Goal: Task Accomplishment & Management: Manage account settings

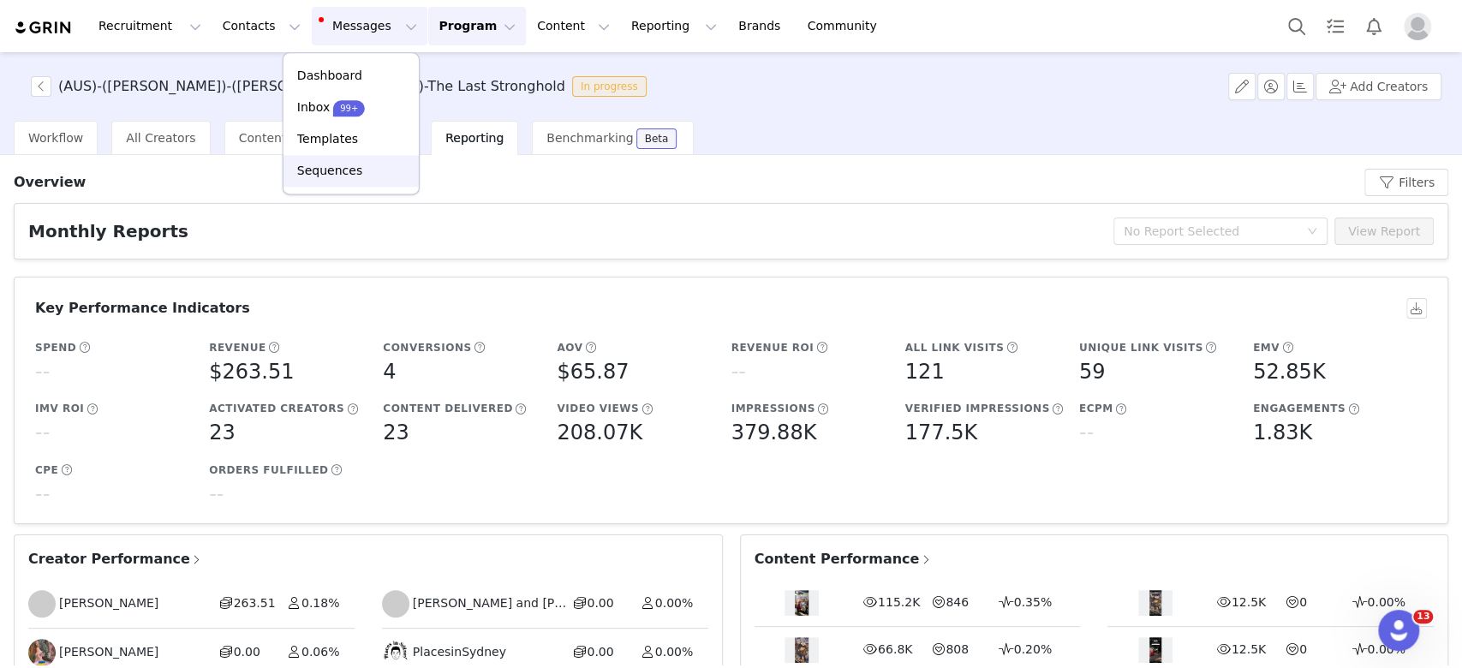
click at [348, 175] on p "Sequences" at bounding box center [329, 171] width 65 height 18
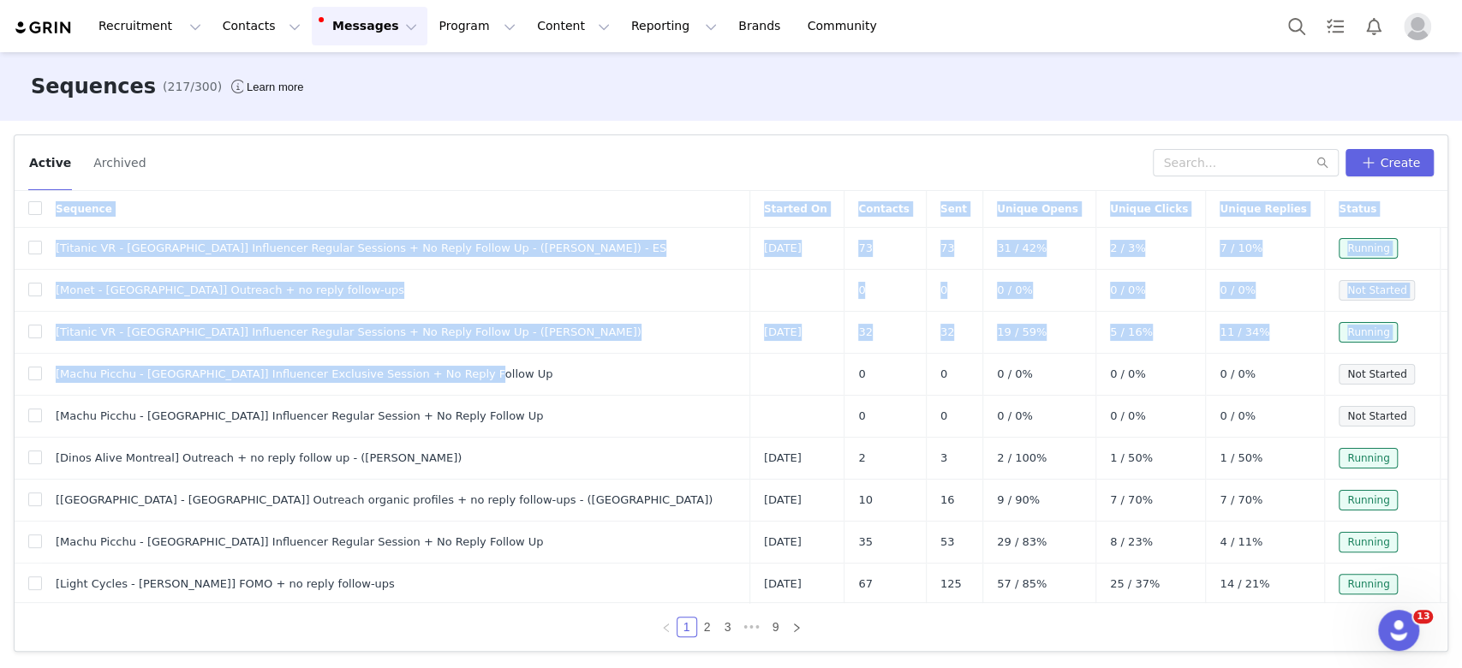
drag, startPoint x: 452, startPoint y: 369, endPoint x: 0, endPoint y: 374, distance: 452.4
click at [0, 374] on div "Active Archived Create Sequence Started On Contacts Sent Unique Opens Unique Cl…" at bounding box center [731, 393] width 1462 height 545
click at [281, 350] on td "[Titanic VR - [GEOGRAPHIC_DATA]] Influencer Regular Sessions + No Reply Follow …" at bounding box center [396, 333] width 708 height 42
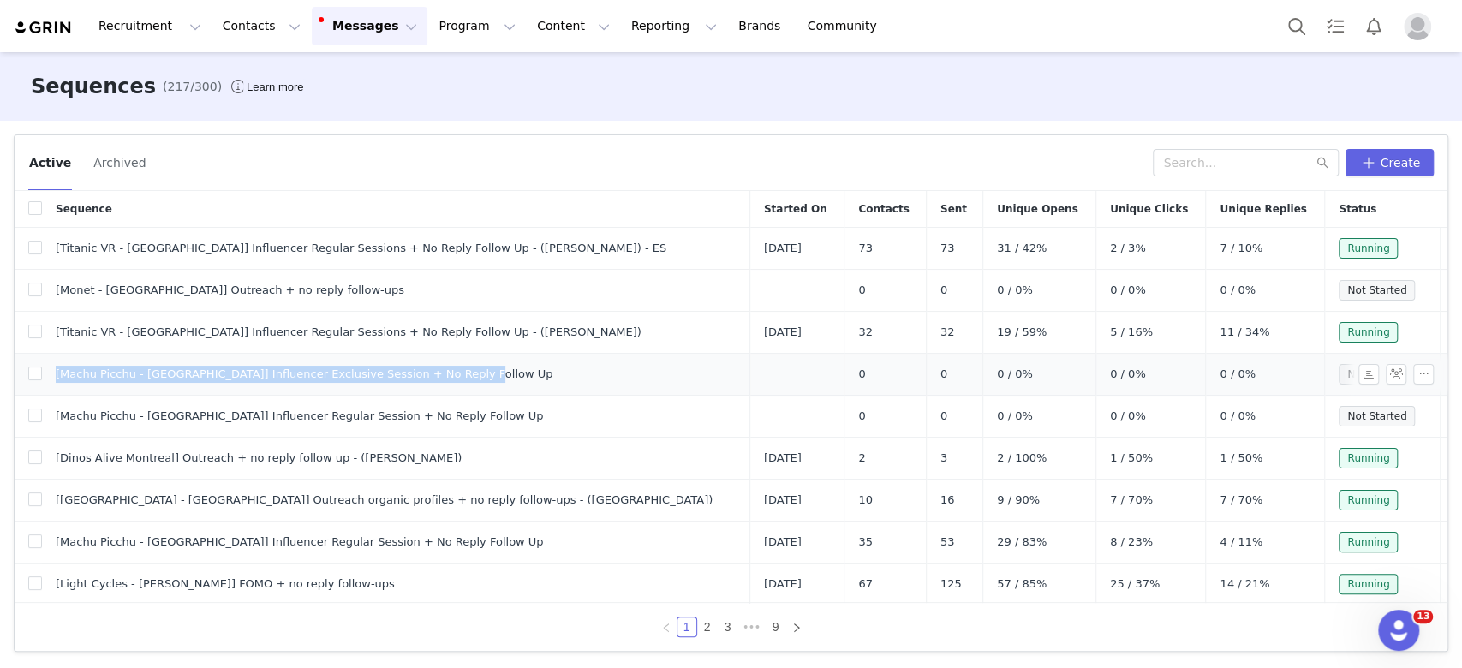
drag, startPoint x: 412, startPoint y: 372, endPoint x: 51, endPoint y: 372, distance: 361.5
click at [51, 372] on td "[Machu Picchu - [GEOGRAPHIC_DATA]] Influencer Exclusive Session + No Reply Foll…" at bounding box center [396, 375] width 708 height 42
copy span "[Machu Picchu - [GEOGRAPHIC_DATA]] Influencer Exclusive Session + No Reply Foll…"
click at [457, 27] on button "Program Program" at bounding box center [477, 26] width 98 height 39
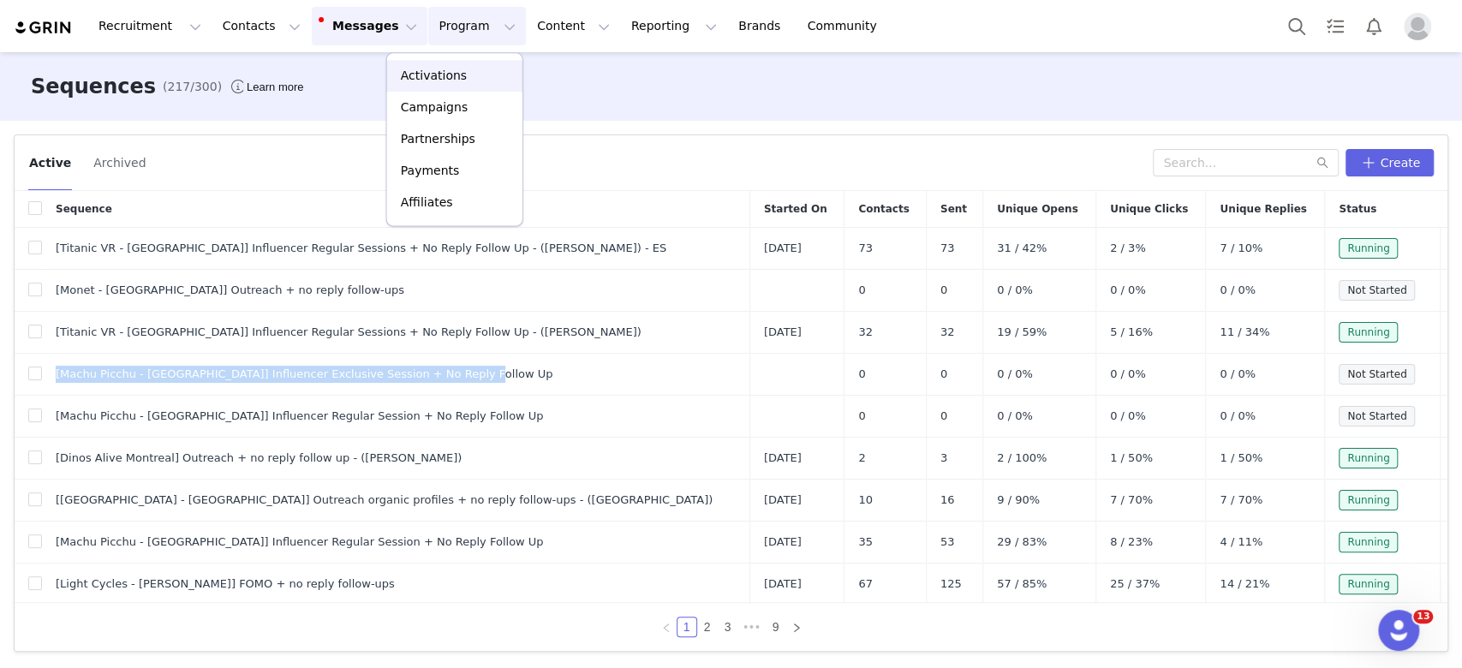
click at [463, 70] on div "Activations" at bounding box center [454, 76] width 115 height 18
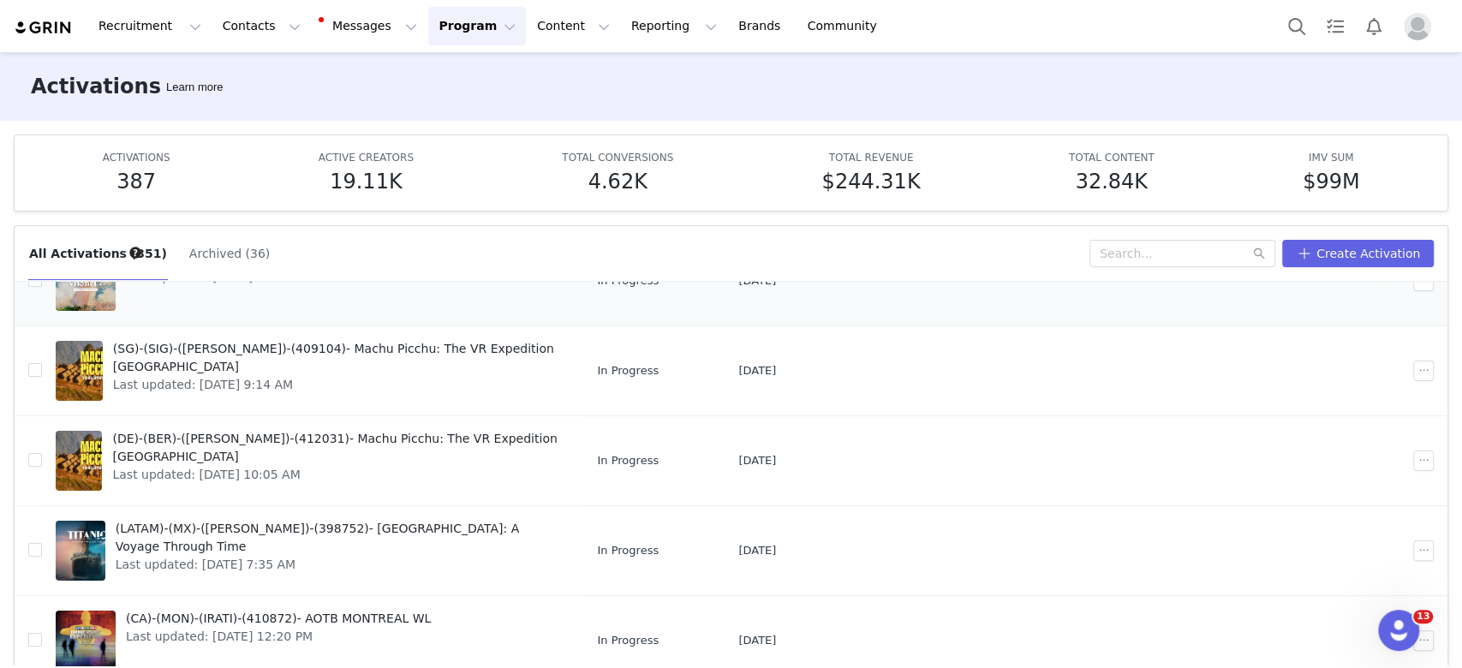
scroll to position [177, 0]
click at [1142, 254] on input "text" at bounding box center [1183, 253] width 186 height 27
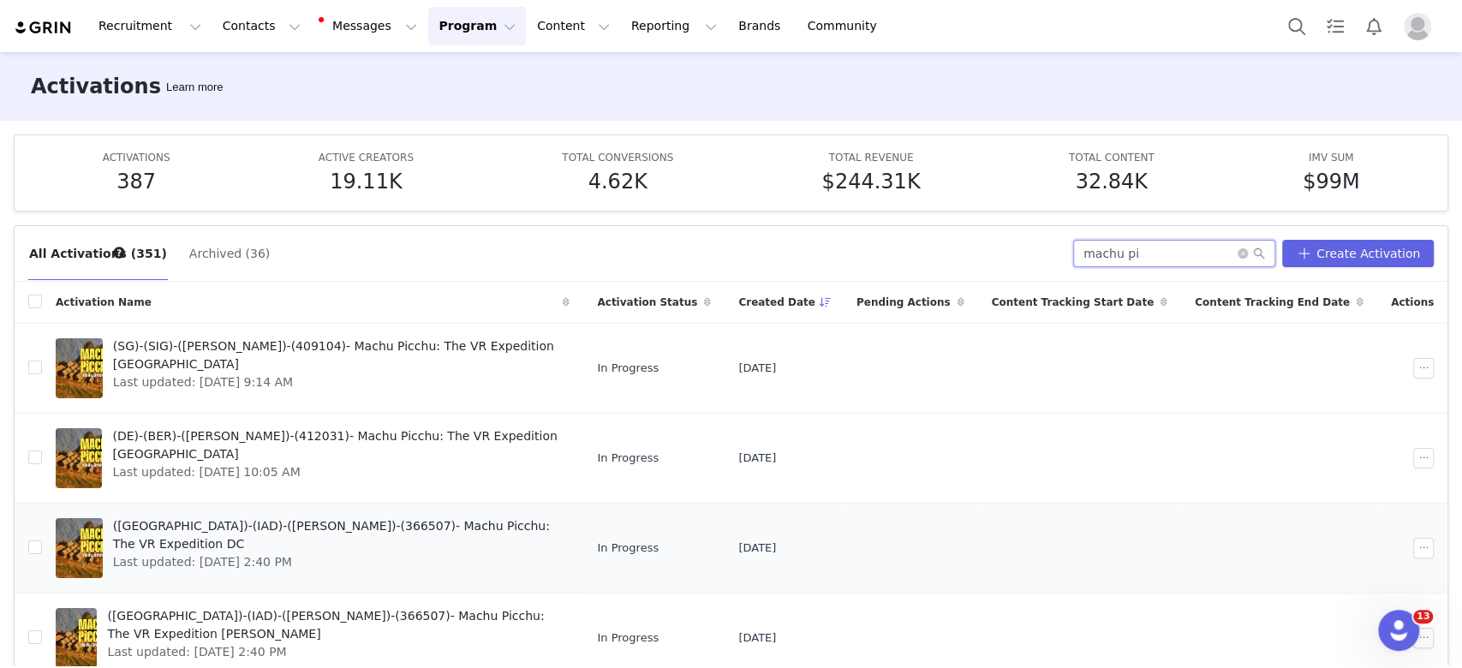
type input "machu pi"
click at [348, 553] on span "Last updated: [DATE] 2:40 PM" at bounding box center [336, 562] width 447 height 18
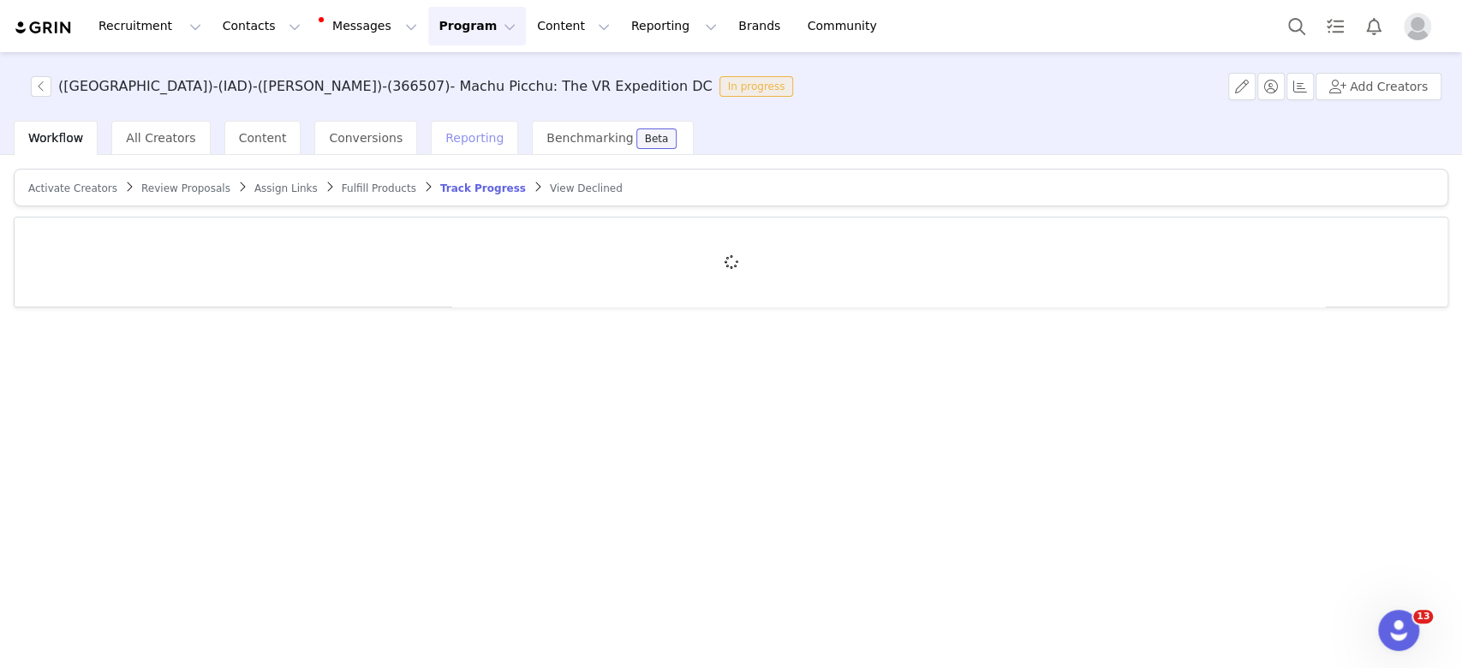
click at [436, 127] on div "Reporting" at bounding box center [474, 138] width 87 height 34
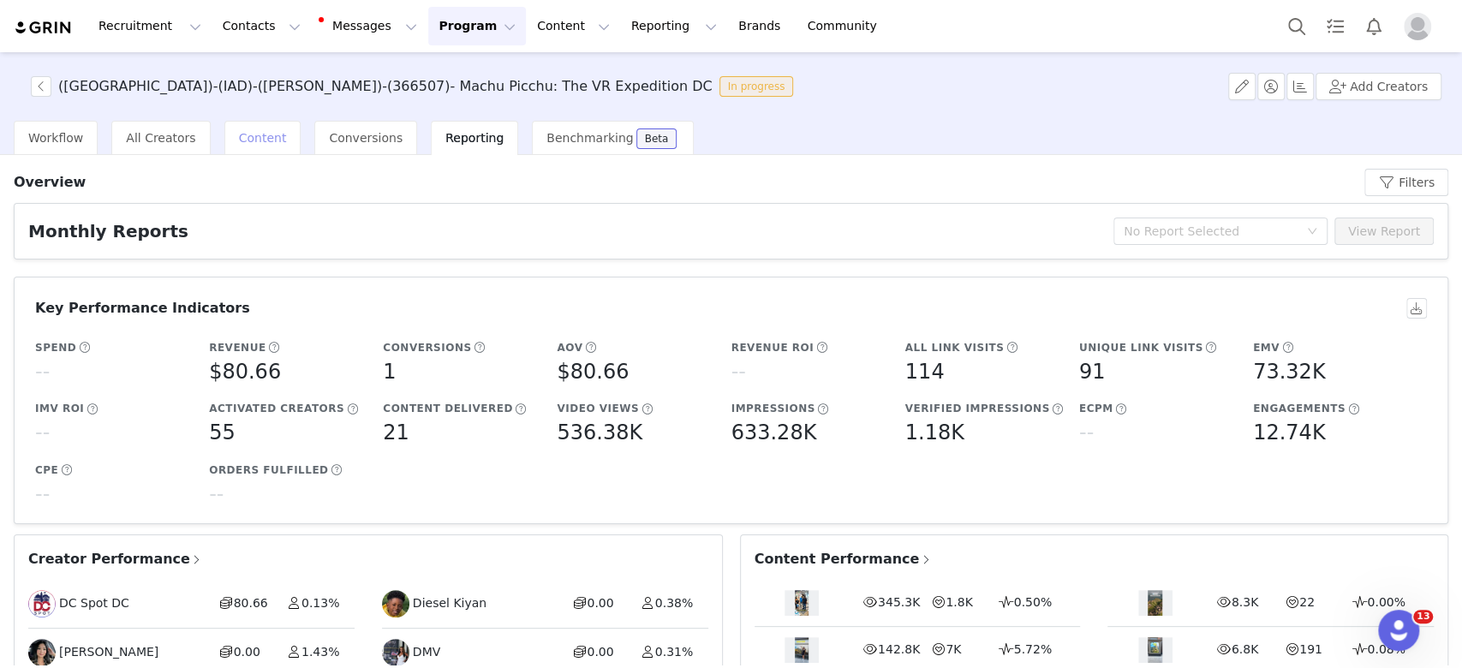
click at [242, 138] on span "Content" at bounding box center [263, 138] width 48 height 14
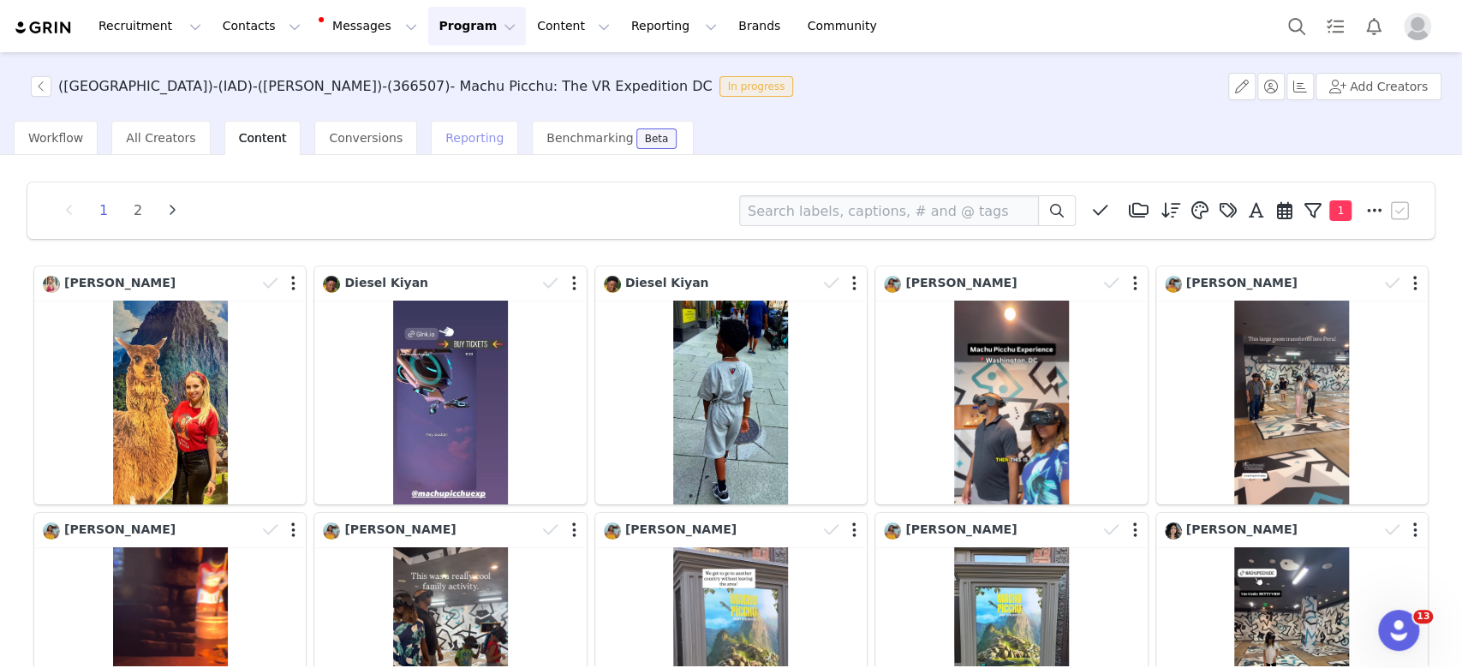
click at [440, 147] on div "Reporting" at bounding box center [474, 138] width 87 height 34
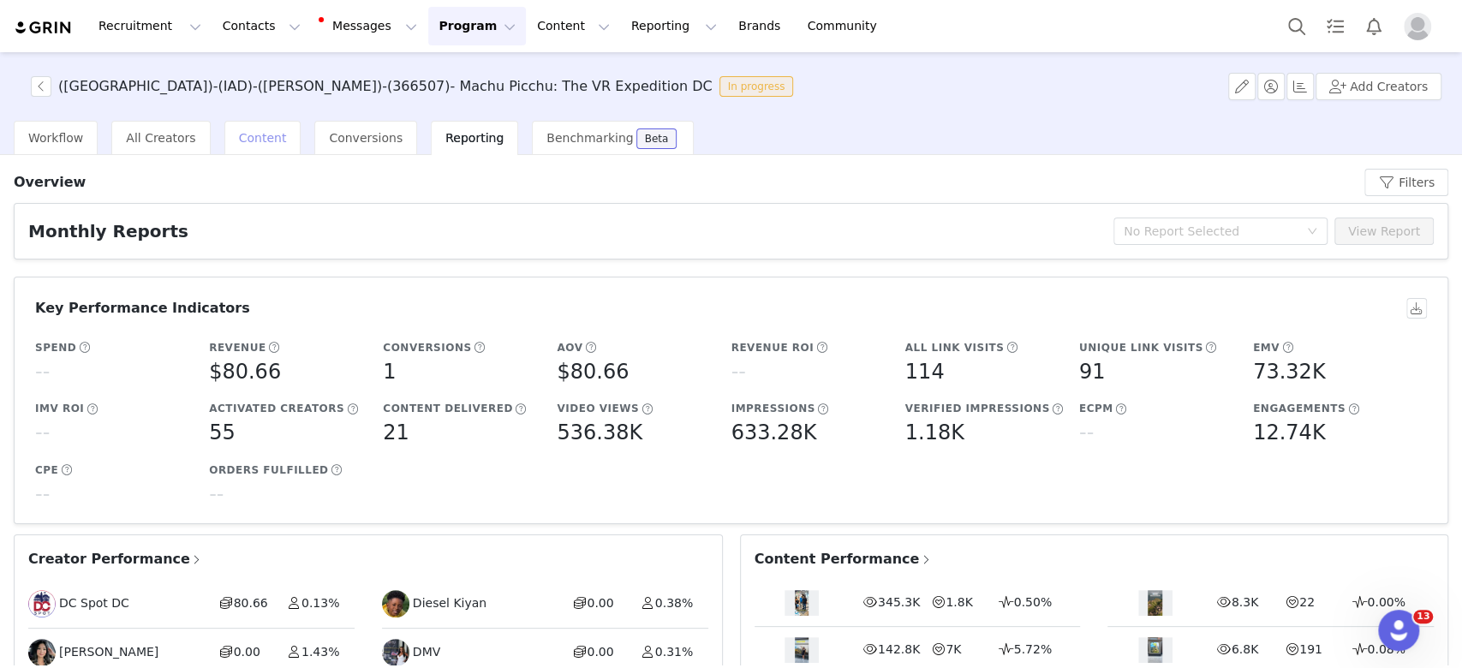
click at [224, 142] on div "Content" at bounding box center [262, 138] width 77 height 34
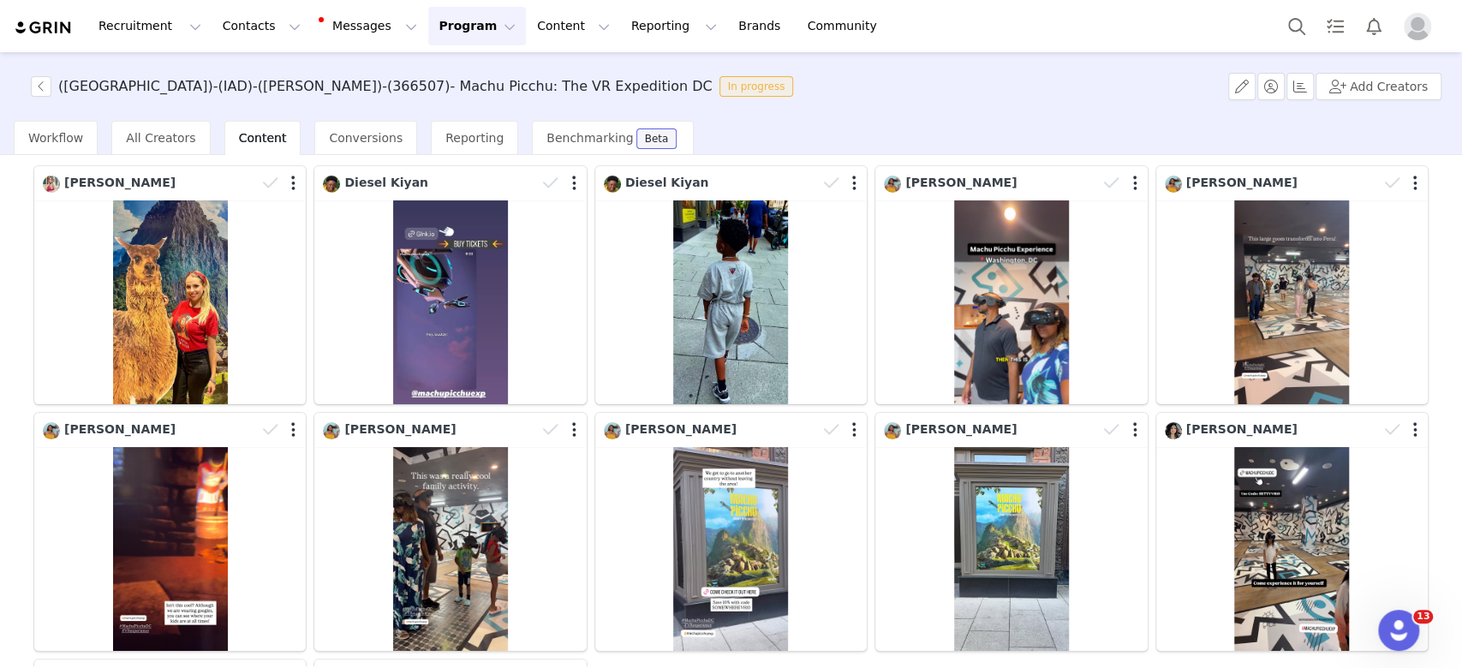
scroll to position [94, 0]
